Goal: Transaction & Acquisition: Book appointment/travel/reservation

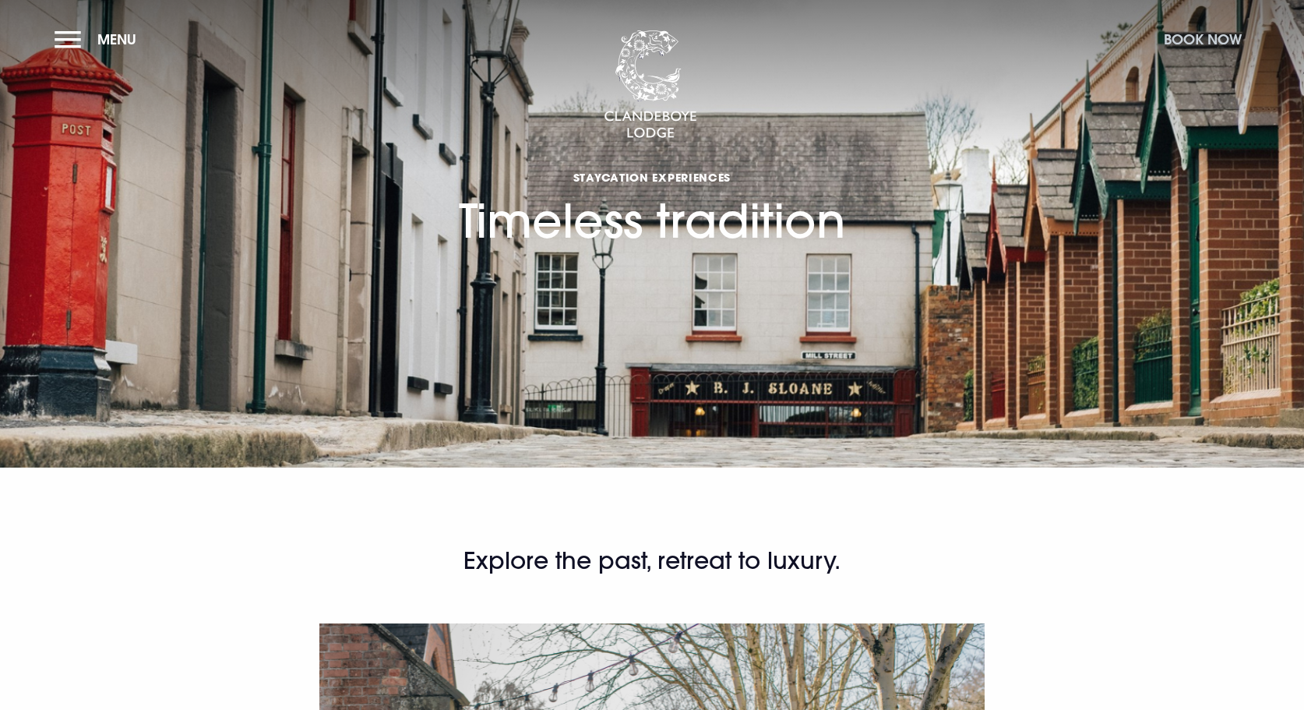
click at [1216, 35] on button "Book Now" at bounding box center [1203, 40] width 94 height 34
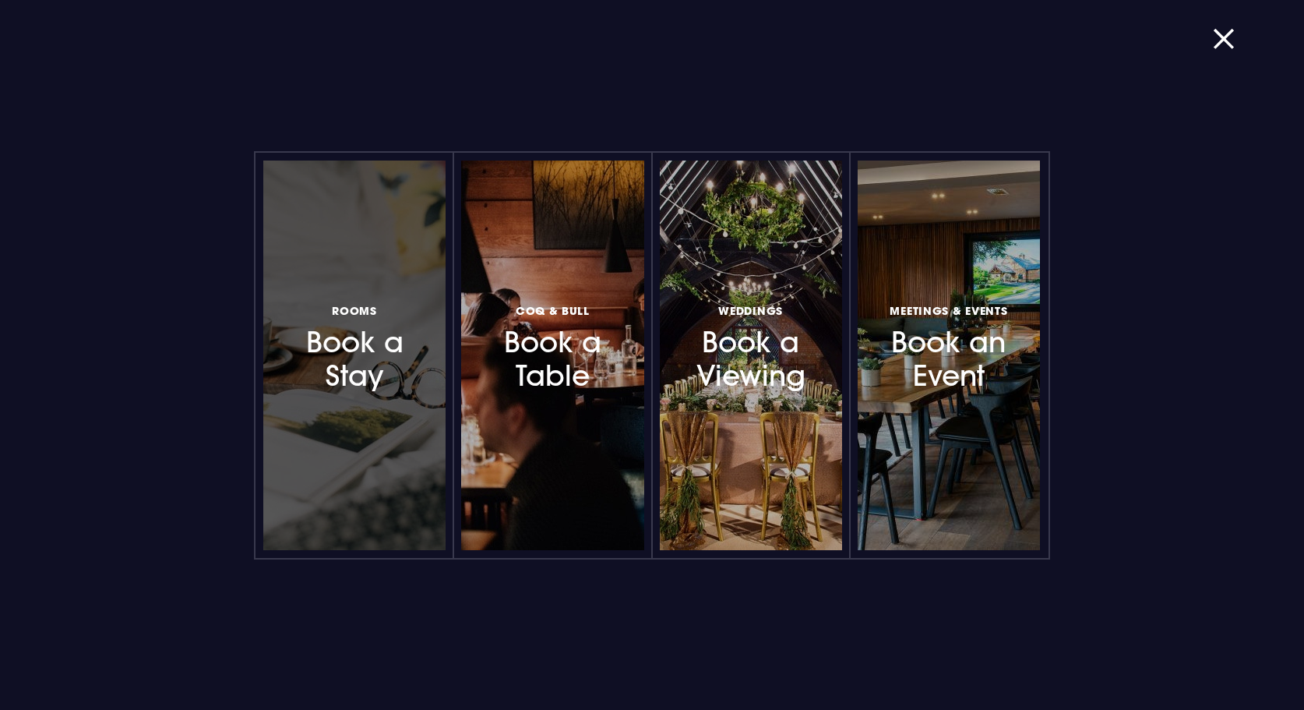
click at [388, 400] on div at bounding box center [354, 356] width 182 height 390
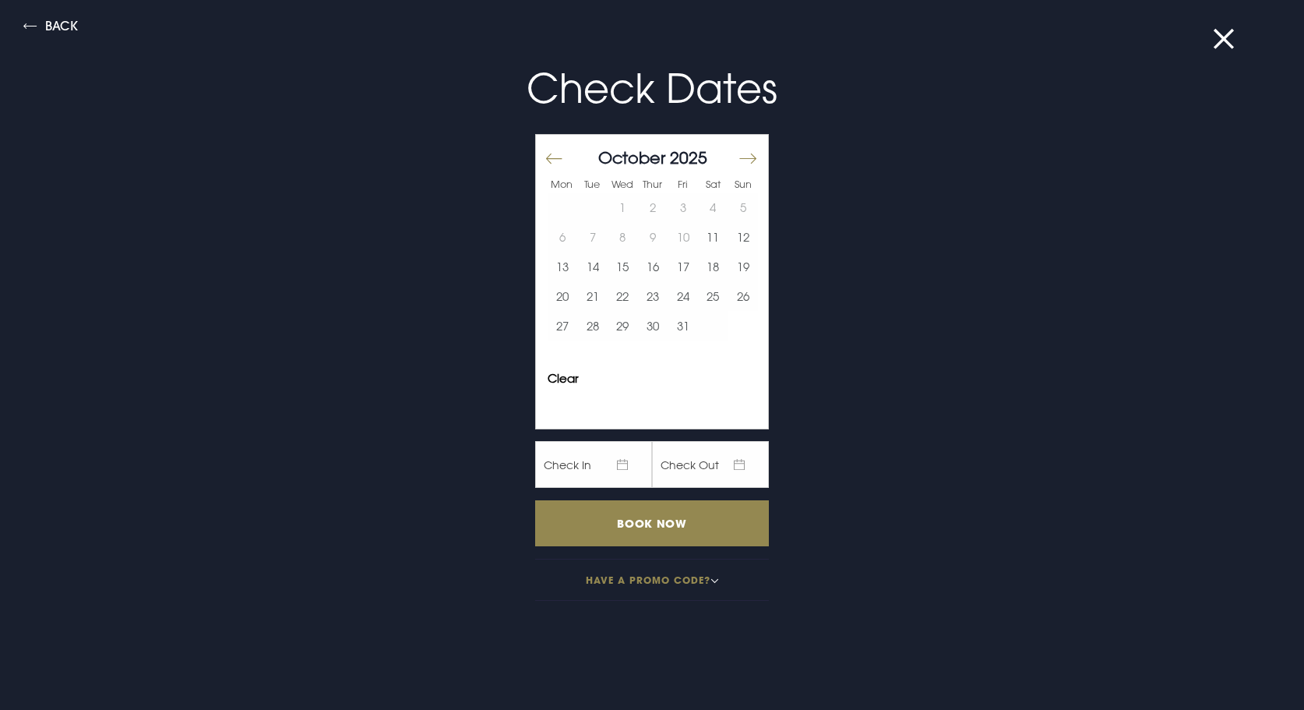
click at [750, 156] on button "Move forward to switch to the next month." at bounding box center [747, 159] width 19 height 33
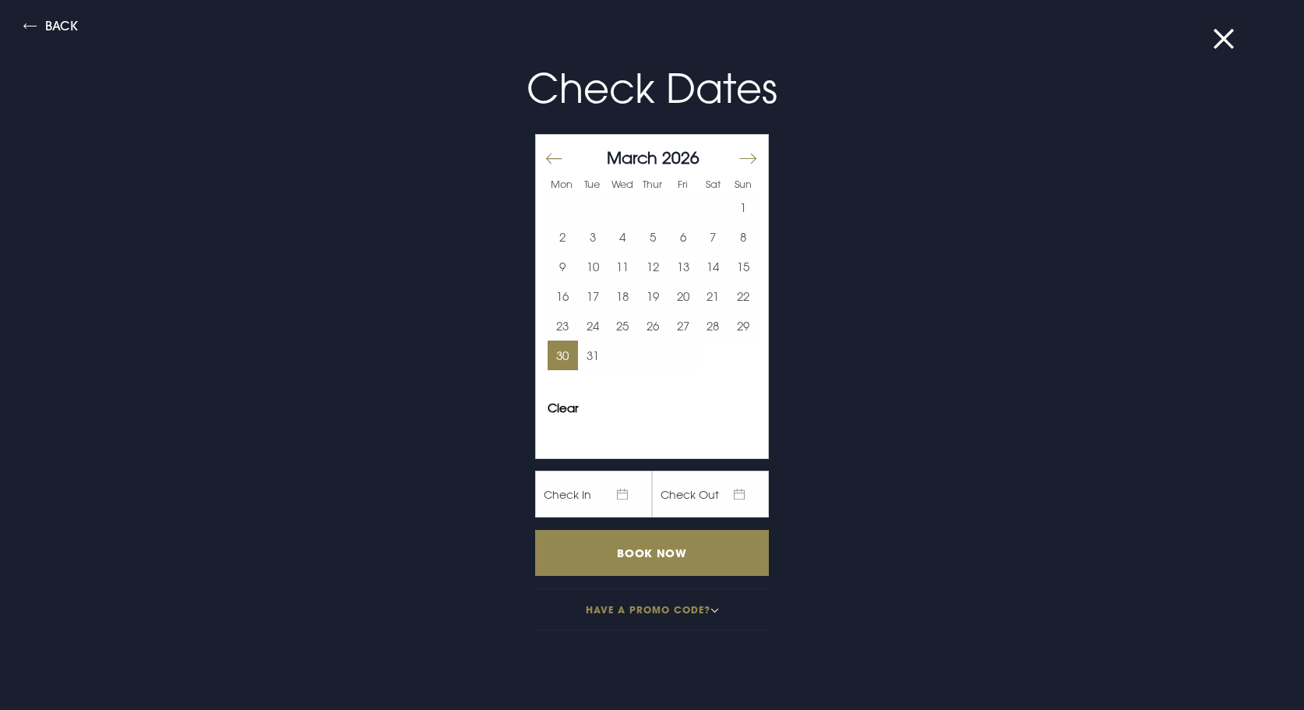
click at [563, 355] on button "30" at bounding box center [563, 356] width 30 height 30
click at [588, 355] on button "31" at bounding box center [593, 356] width 30 height 30
click at [644, 555] on input "Book Now" at bounding box center [652, 553] width 234 height 46
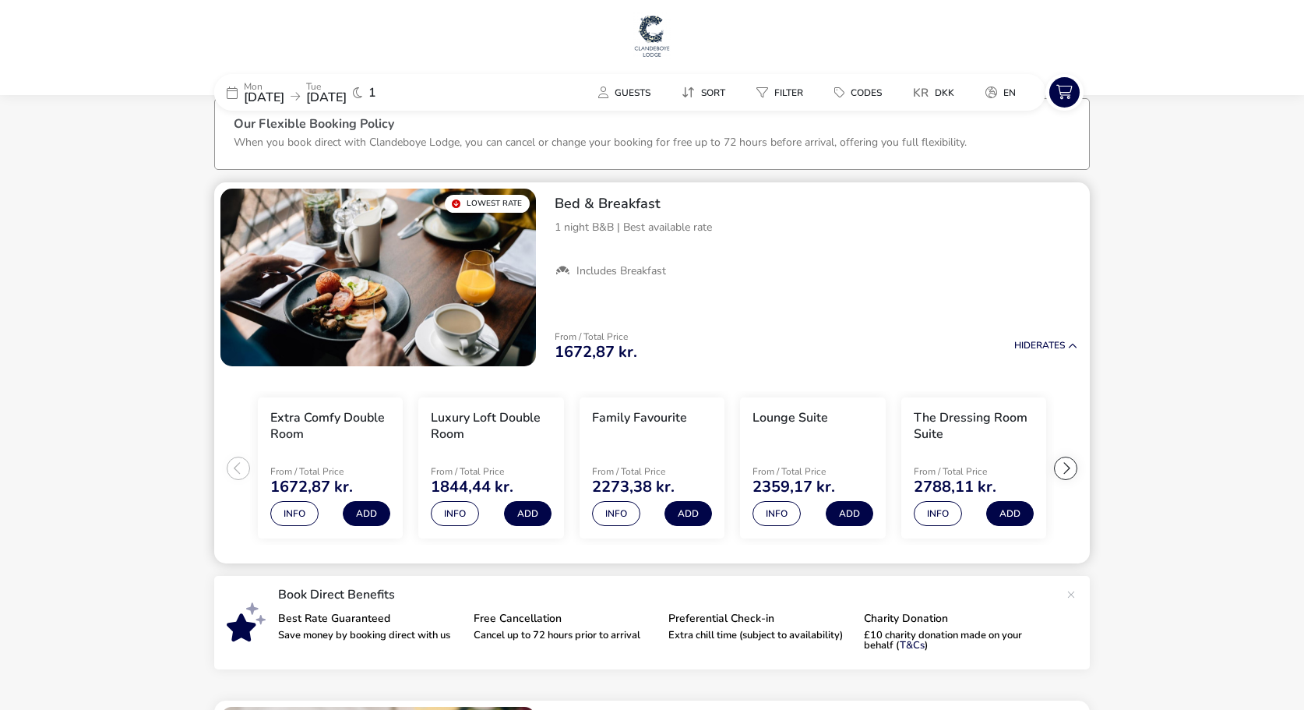
scroll to position [28, 0]
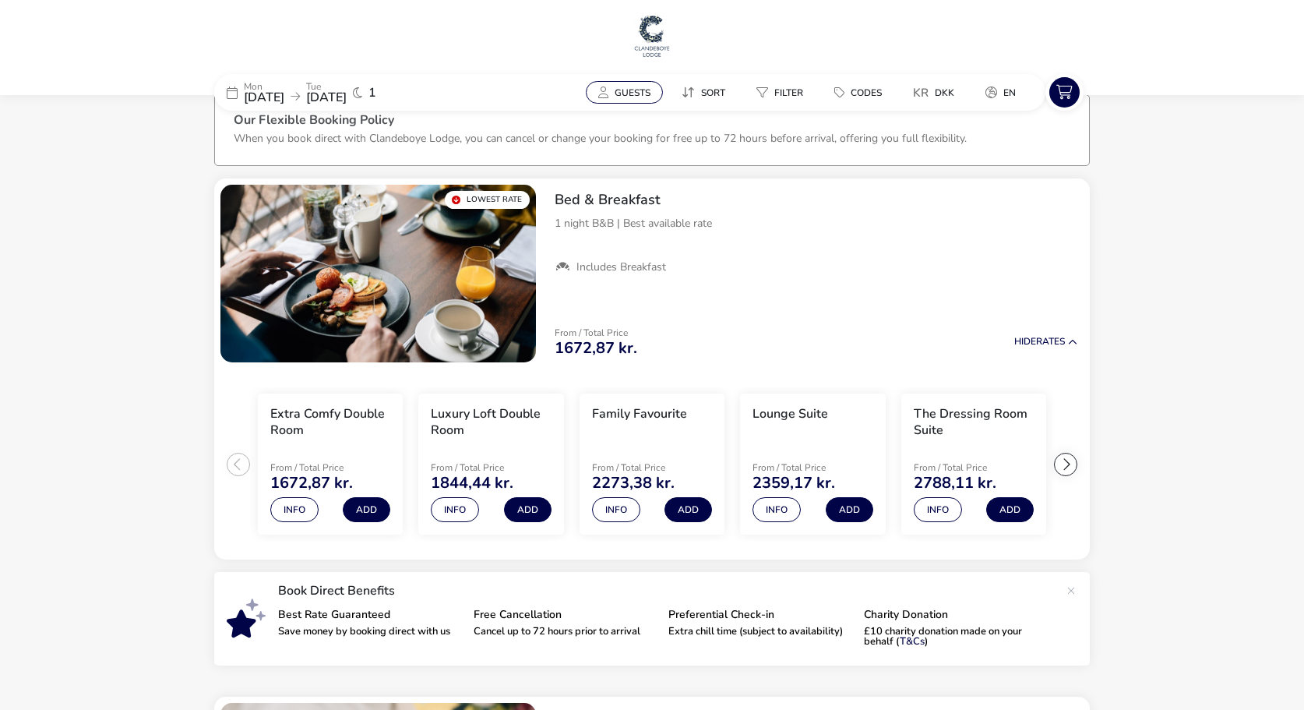
click at [637, 96] on span "Guests" at bounding box center [633, 92] width 36 height 12
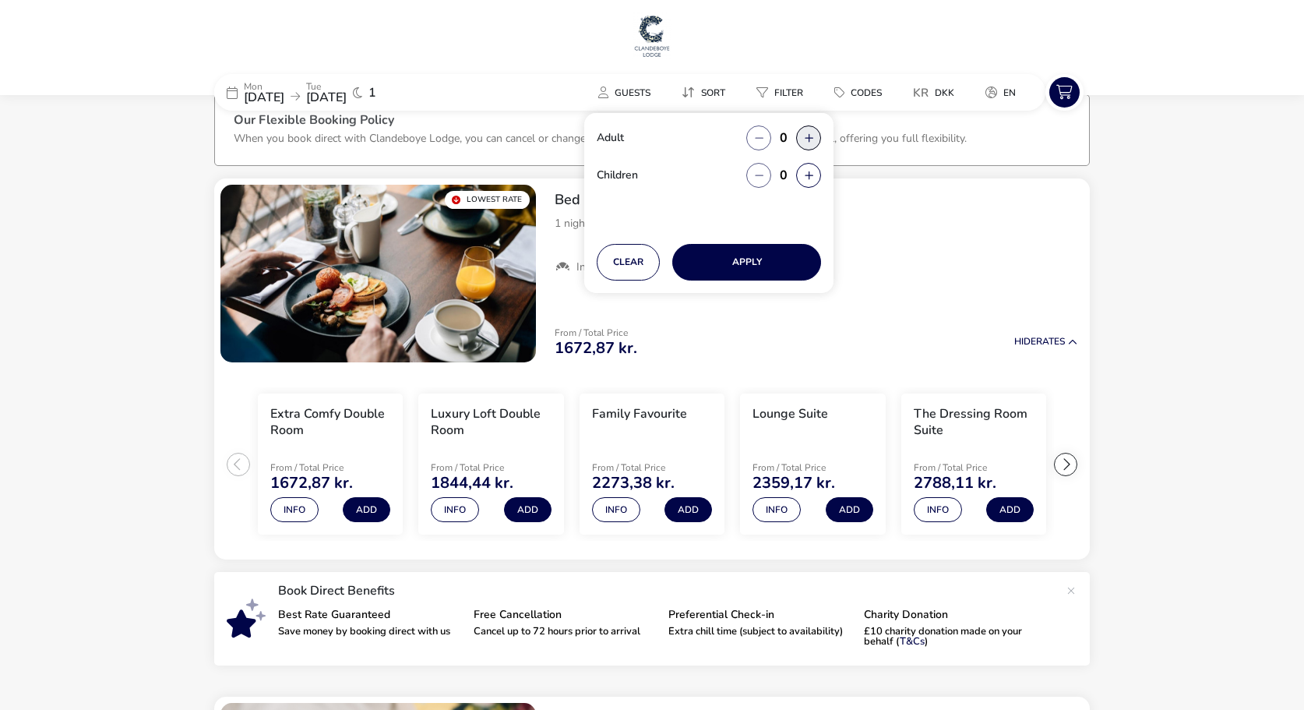
click at [809, 130] on button "button" at bounding box center [808, 137] width 25 height 25
type input "2"
click at [810, 171] on button "button" at bounding box center [808, 175] width 25 height 25
click at [811, 171] on span "button" at bounding box center [811, 171] width 0 height 0
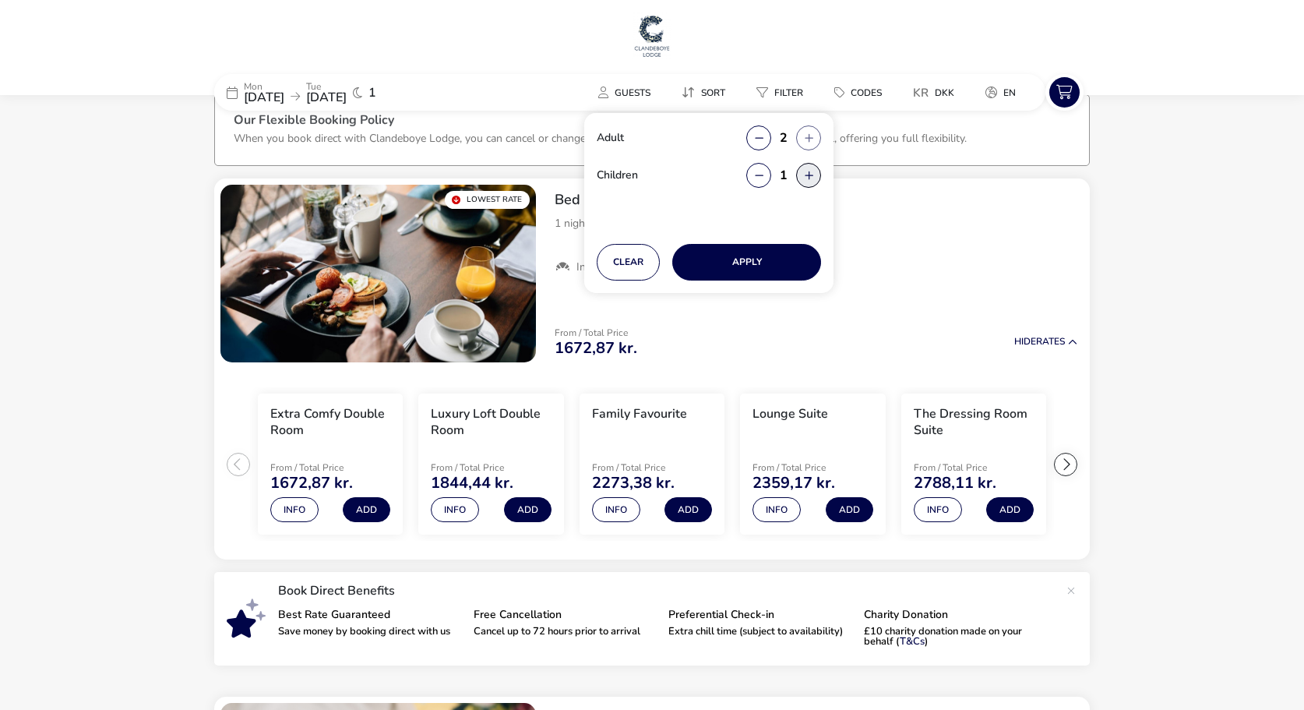
type input "2"
click at [743, 262] on button "Apply" at bounding box center [746, 262] width 149 height 37
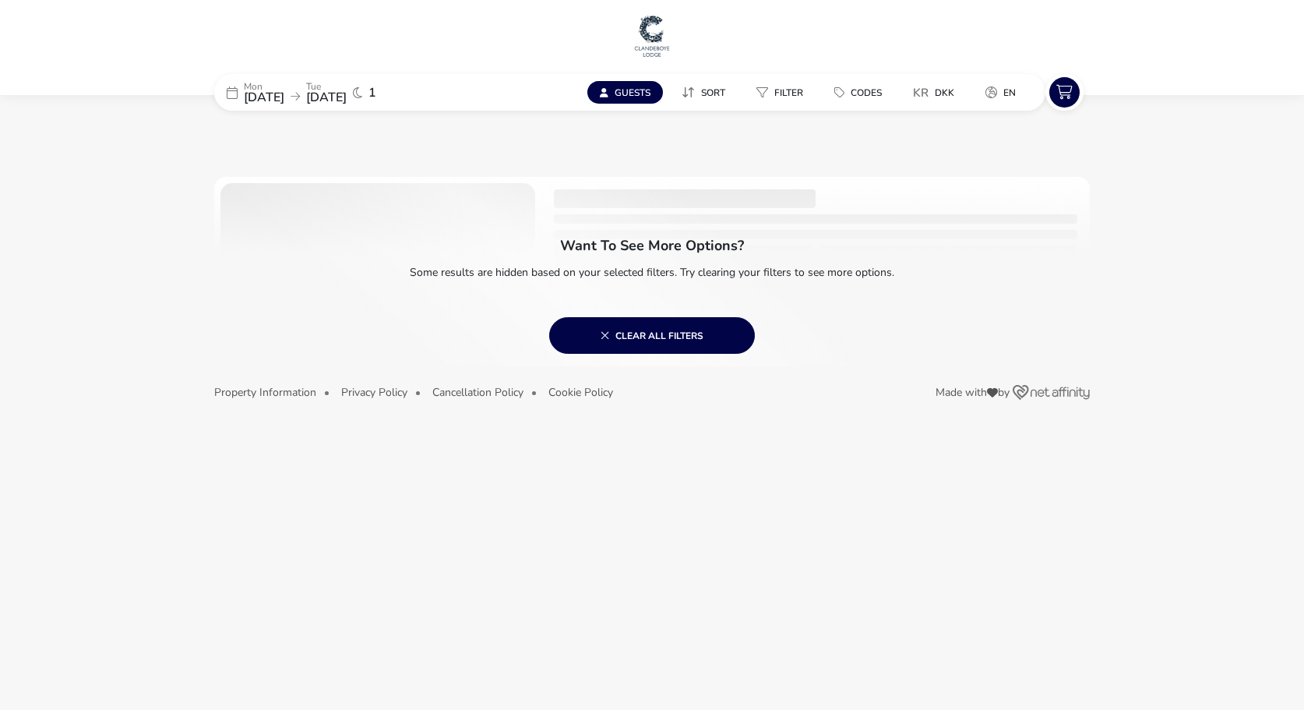
scroll to position [0, 0]
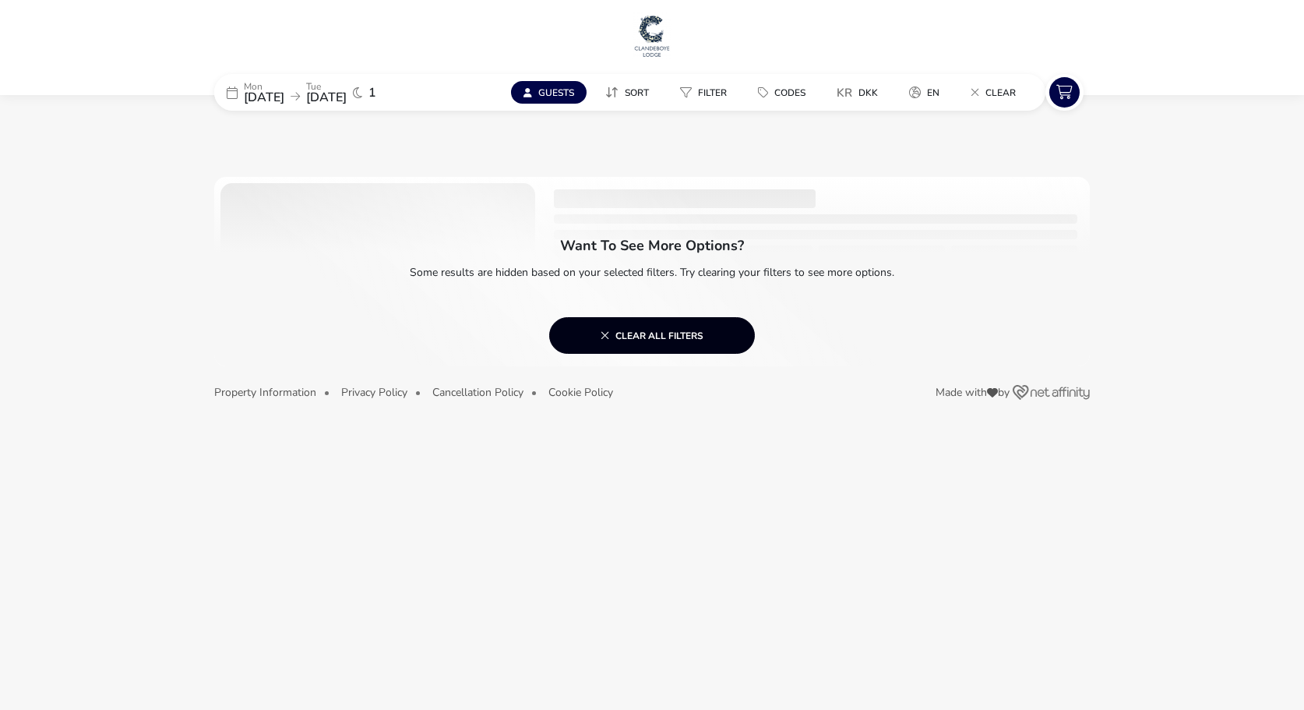
click at [606, 337] on icon at bounding box center [605, 336] width 9 height 12
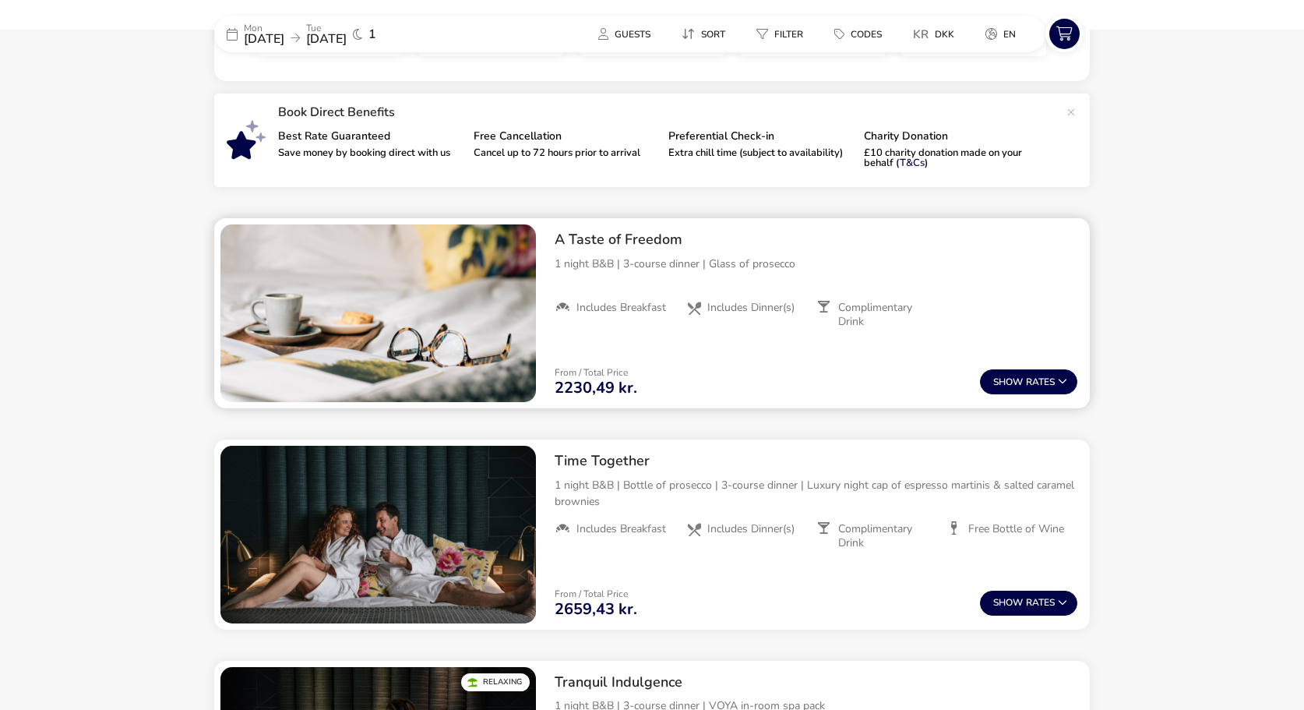
scroll to position [510, 0]
